Goal: Information Seeking & Learning: Learn about a topic

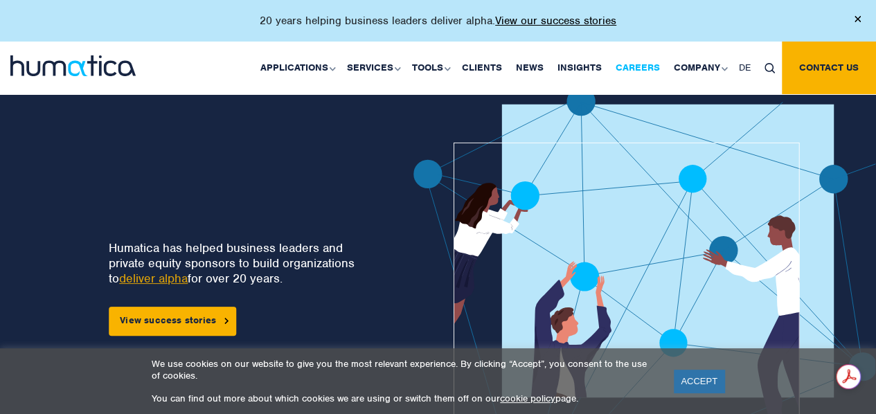
click at [644, 74] on link "Careers" at bounding box center [637, 68] width 58 height 53
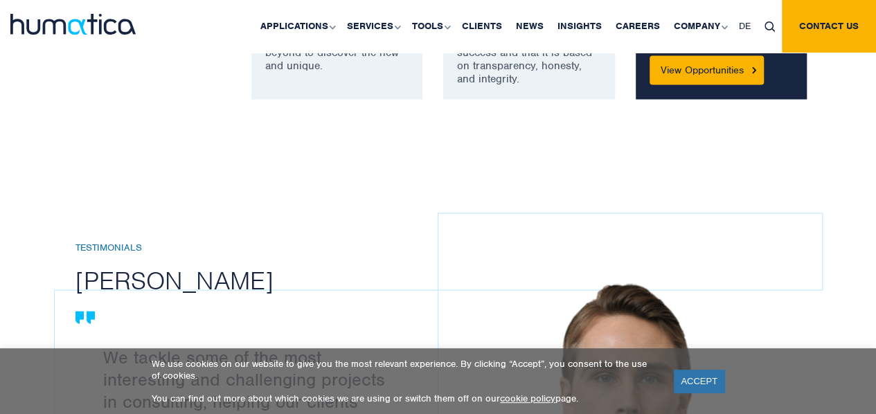
scroll to position [1336, 0]
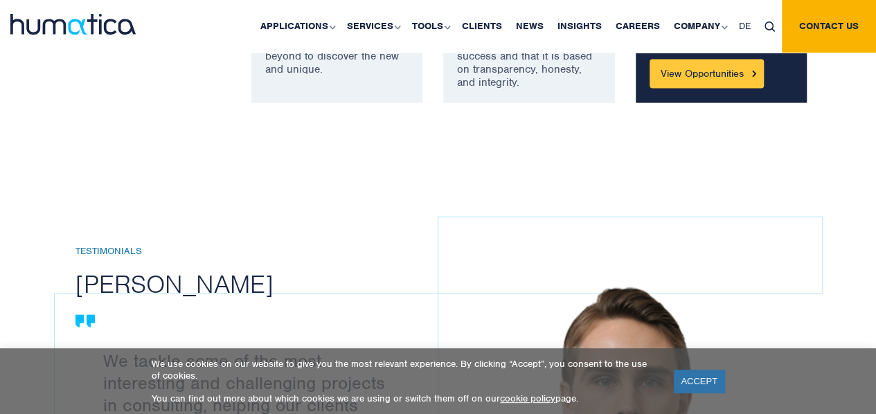
click at [701, 79] on link "View Opportunities" at bounding box center [706, 74] width 114 height 29
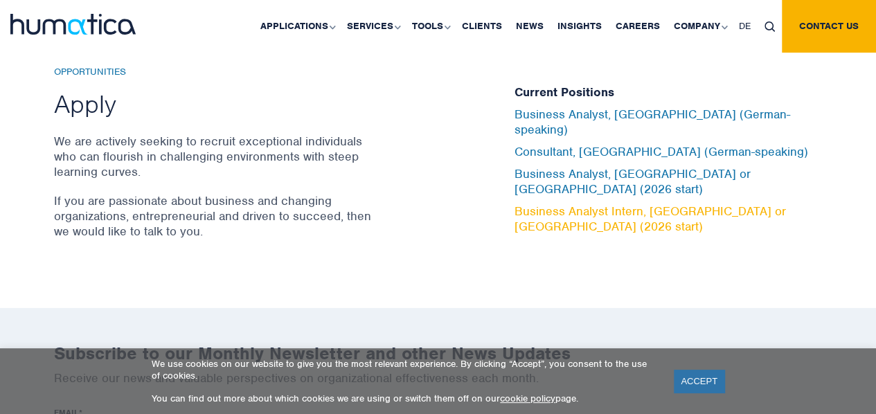
click at [561, 203] on link "Business Analyst Intern, [GEOGRAPHIC_DATA] or [GEOGRAPHIC_DATA] (2026 start)" at bounding box center [649, 218] width 271 height 30
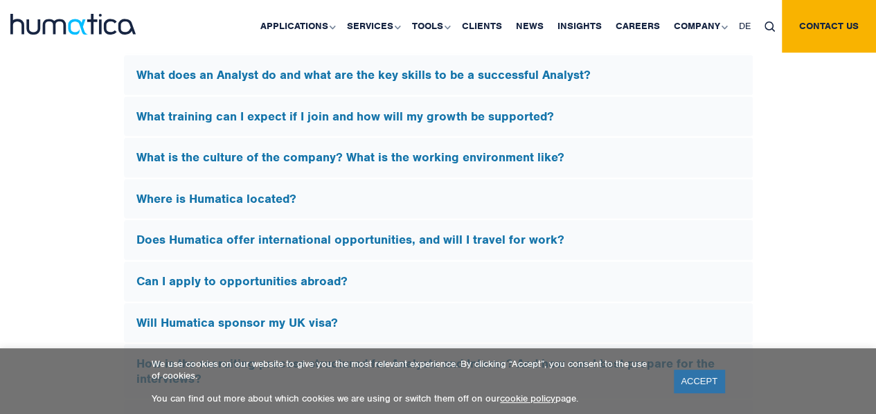
scroll to position [4145, 0]
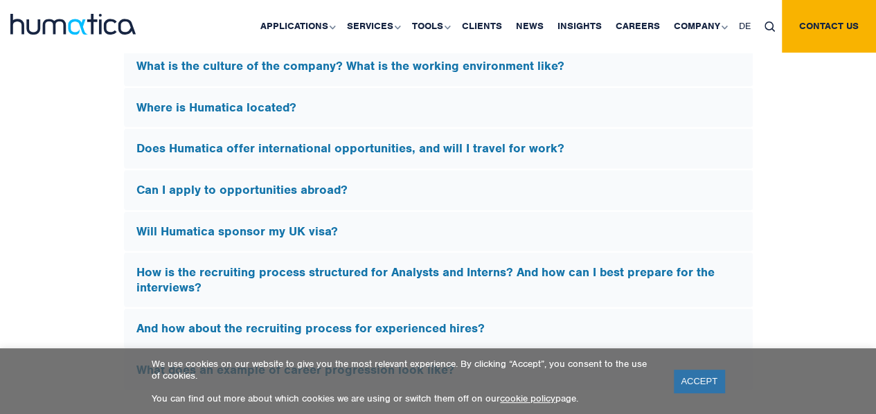
click at [401, 226] on h5 "Will Humatica sponsor my UK visa?" at bounding box center [438, 231] width 604 height 15
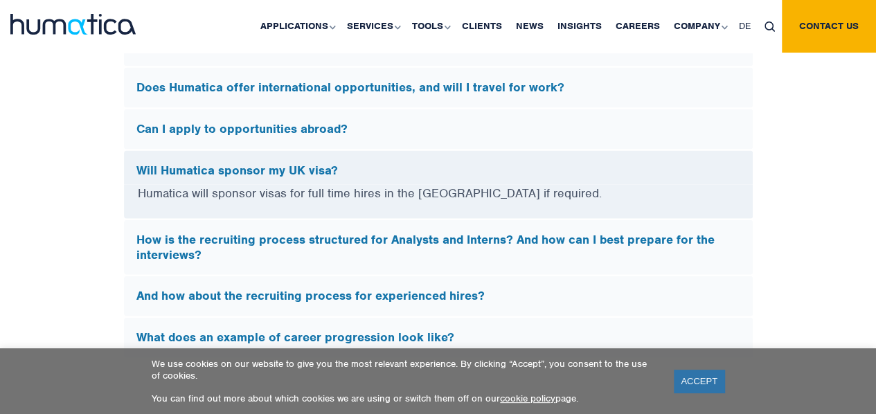
scroll to position [4085, 0]
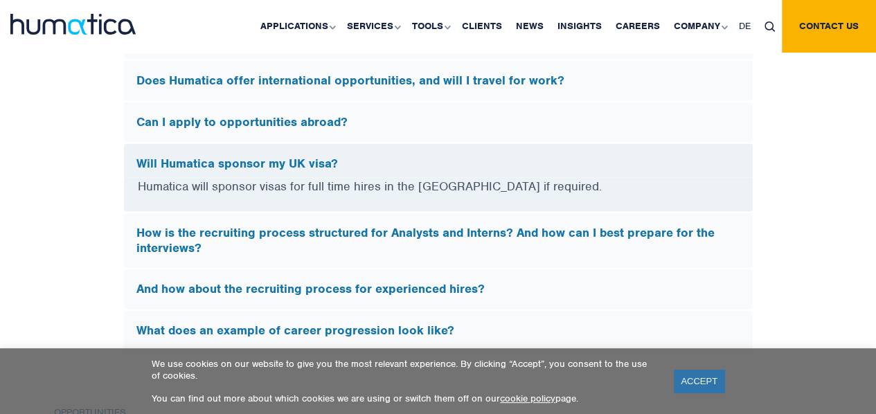
click at [401, 226] on h5 "How is the recruiting process structured for Analysts and Interns? And how can …" at bounding box center [438, 241] width 604 height 30
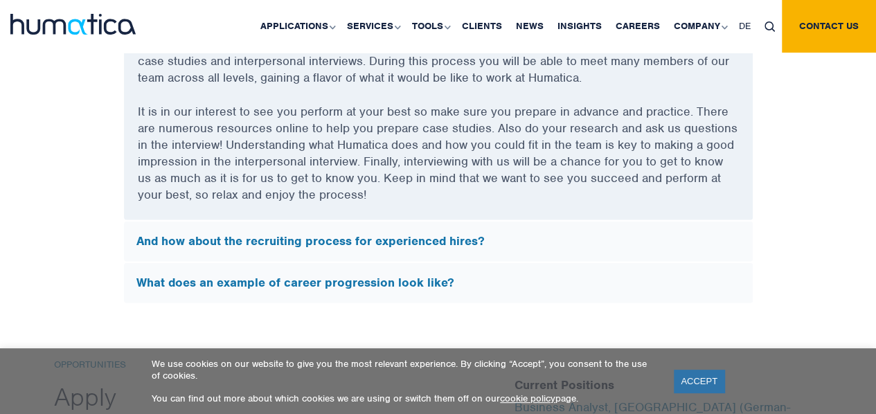
scroll to position [4319, 0]
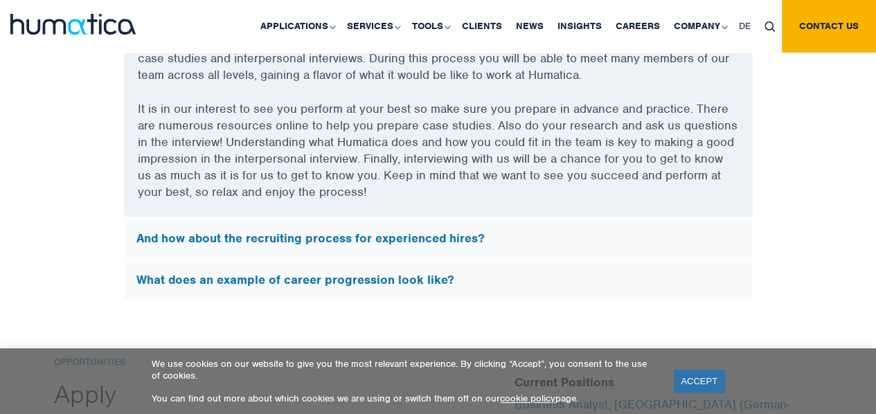
click at [401, 231] on h5 "And how about the recruiting process for experienced hires?" at bounding box center [438, 238] width 604 height 15
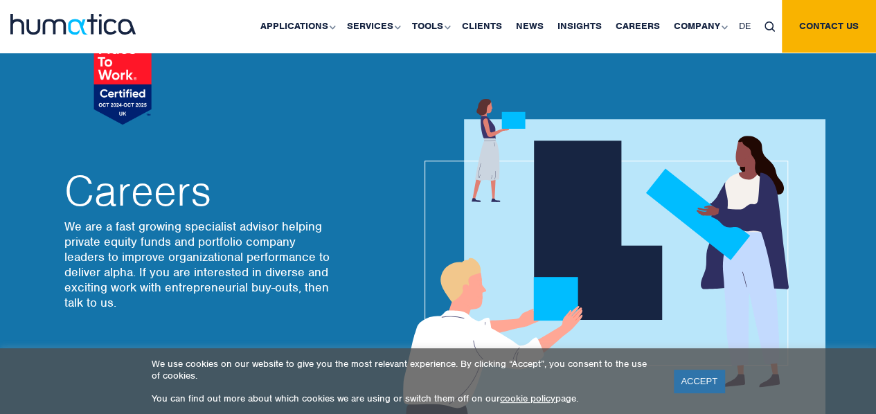
scroll to position [0, 0]
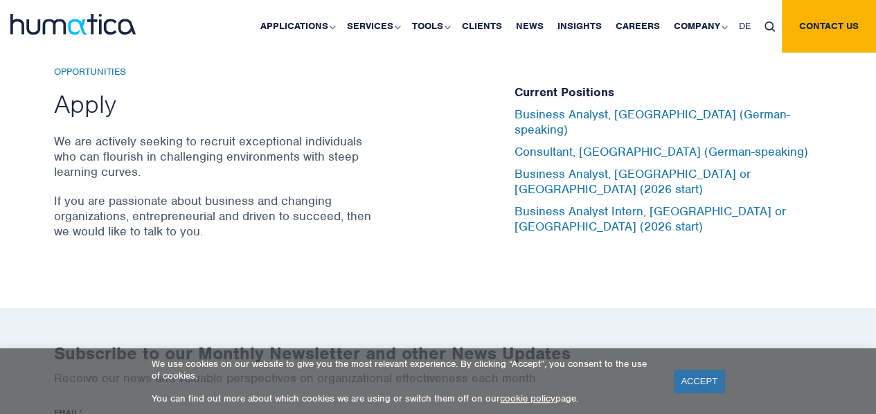
scroll to position [4616, 0]
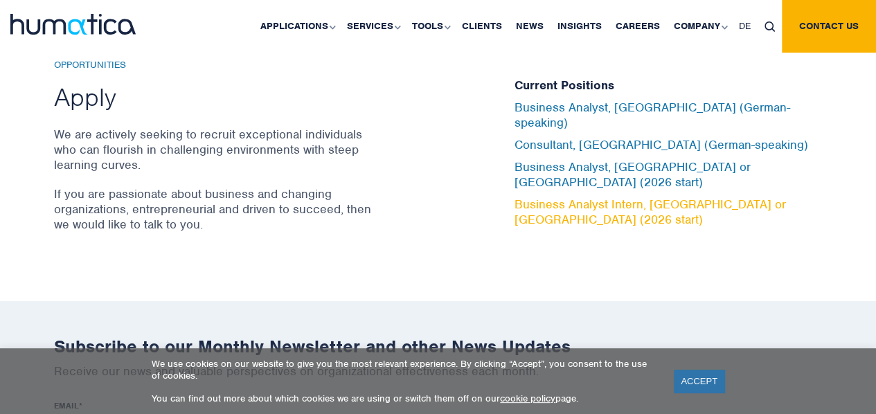
click at [628, 197] on link "Business Analyst Intern, [GEOGRAPHIC_DATA] or [GEOGRAPHIC_DATA] (2026 start)" at bounding box center [649, 212] width 271 height 30
